Goal: Navigation & Orientation: Find specific page/section

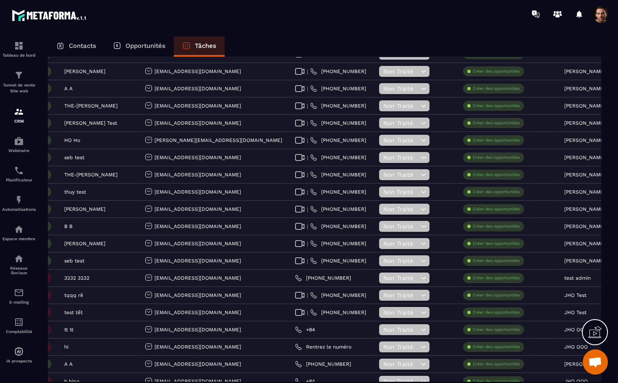
scroll to position [0, 191]
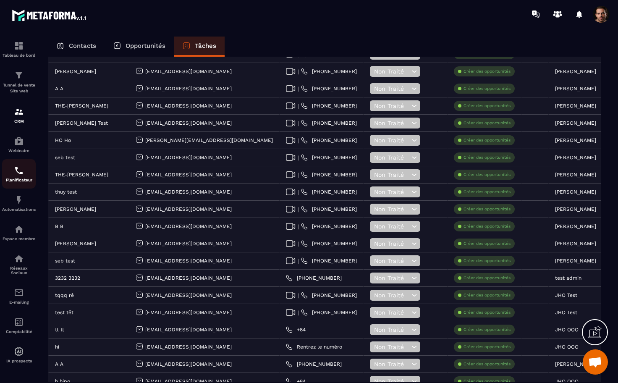
click at [13, 181] on p "Planificateur" at bounding box center [19, 180] width 34 height 5
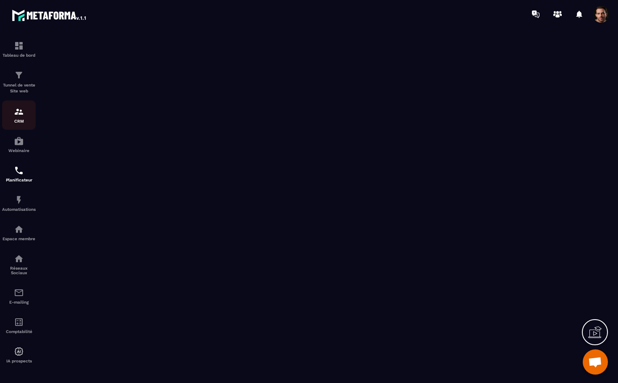
click at [28, 116] on div "CRM" at bounding box center [19, 115] width 34 height 17
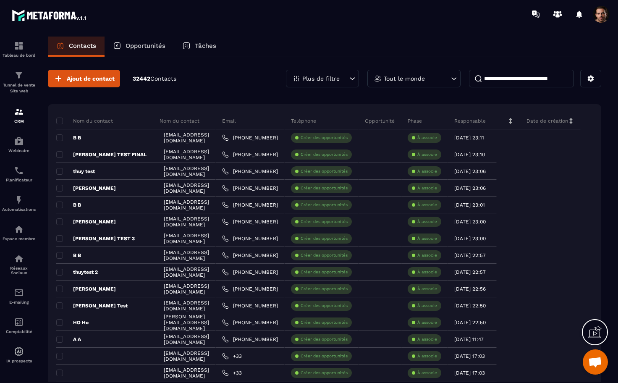
click at [195, 48] on div "Tâches" at bounding box center [199, 47] width 51 height 20
